Goal: Task Accomplishment & Management: Manage account settings

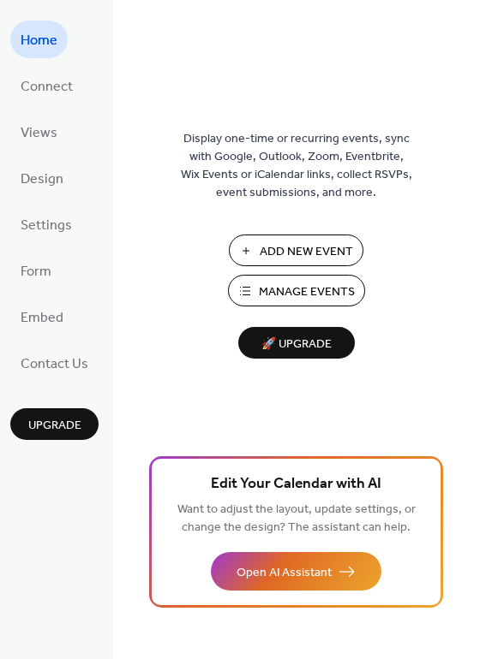
click at [271, 290] on span "Manage Events" at bounding box center [307, 292] width 96 height 18
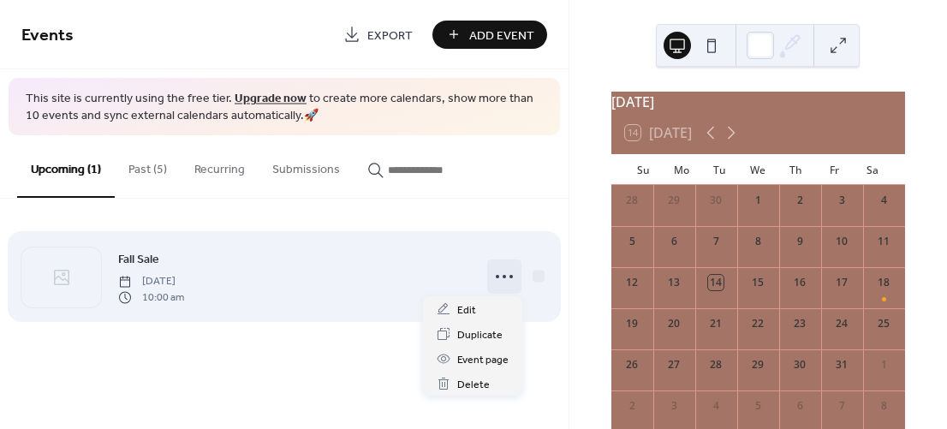
click at [504, 279] on icon at bounding box center [504, 276] width 27 height 27
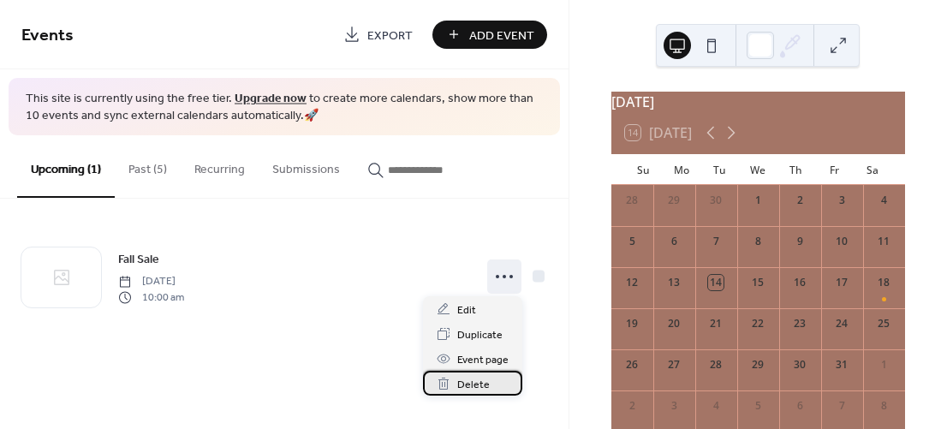
click at [484, 381] on span "Delete" at bounding box center [473, 385] width 33 height 18
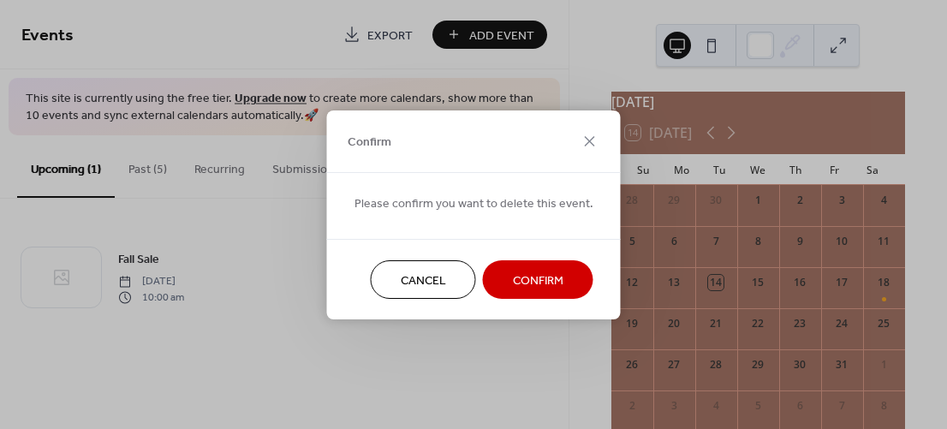
click at [536, 285] on span "Confirm" at bounding box center [538, 280] width 51 height 18
